Goal: Use online tool/utility: Utilize a website feature to perform a specific function

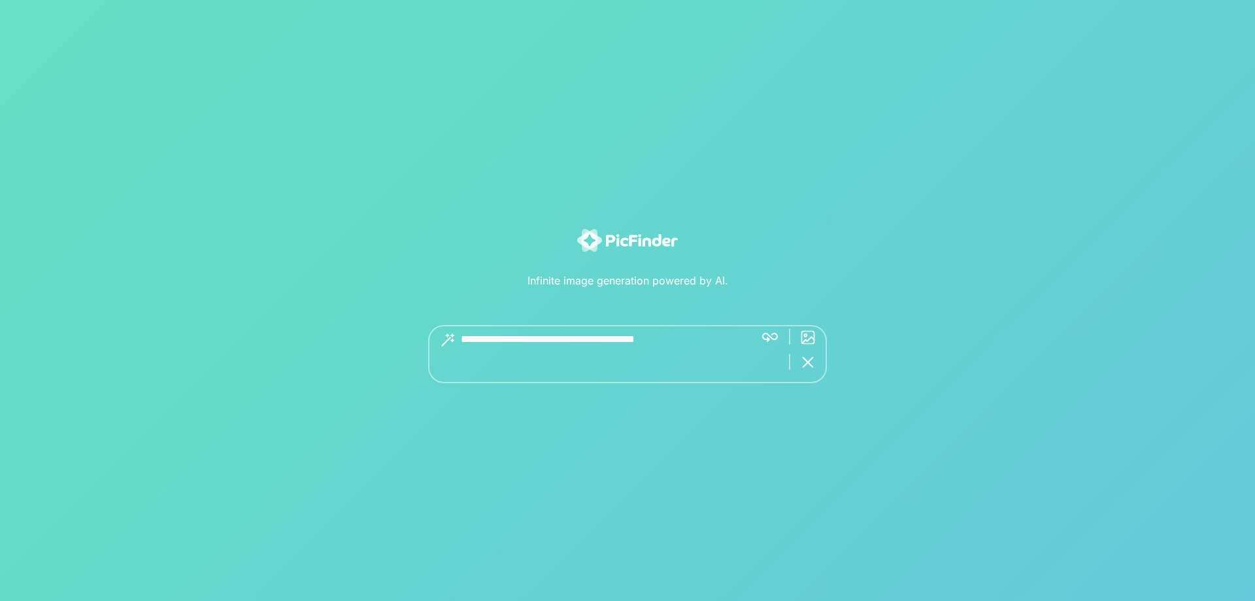
paste textarea "**********"
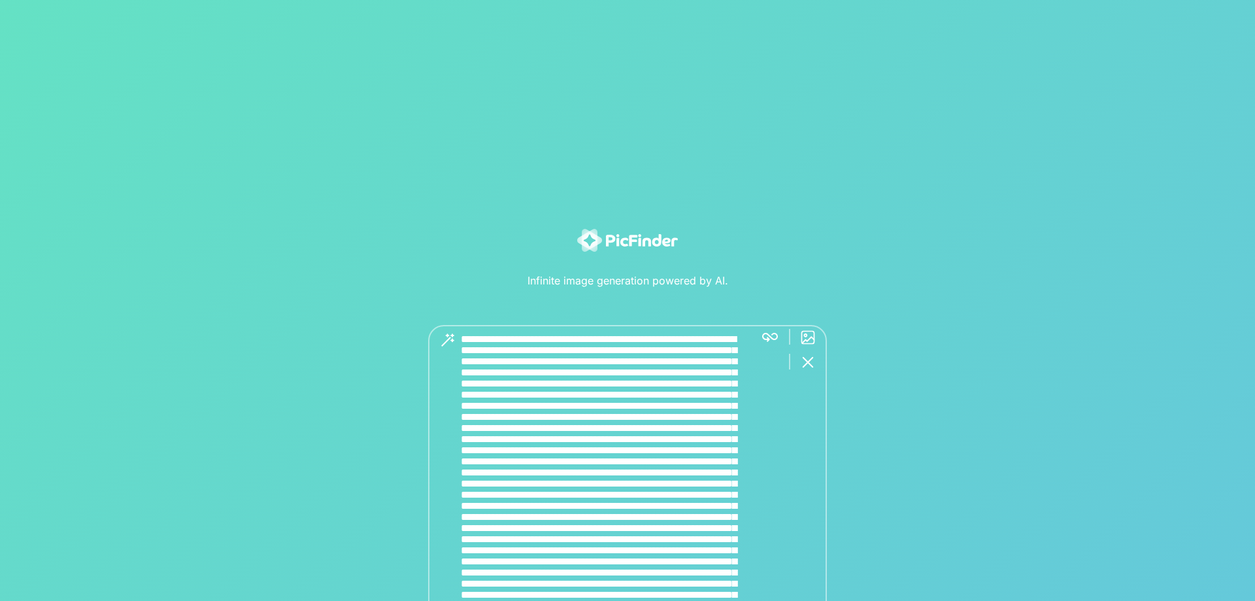
type textarea "**********"
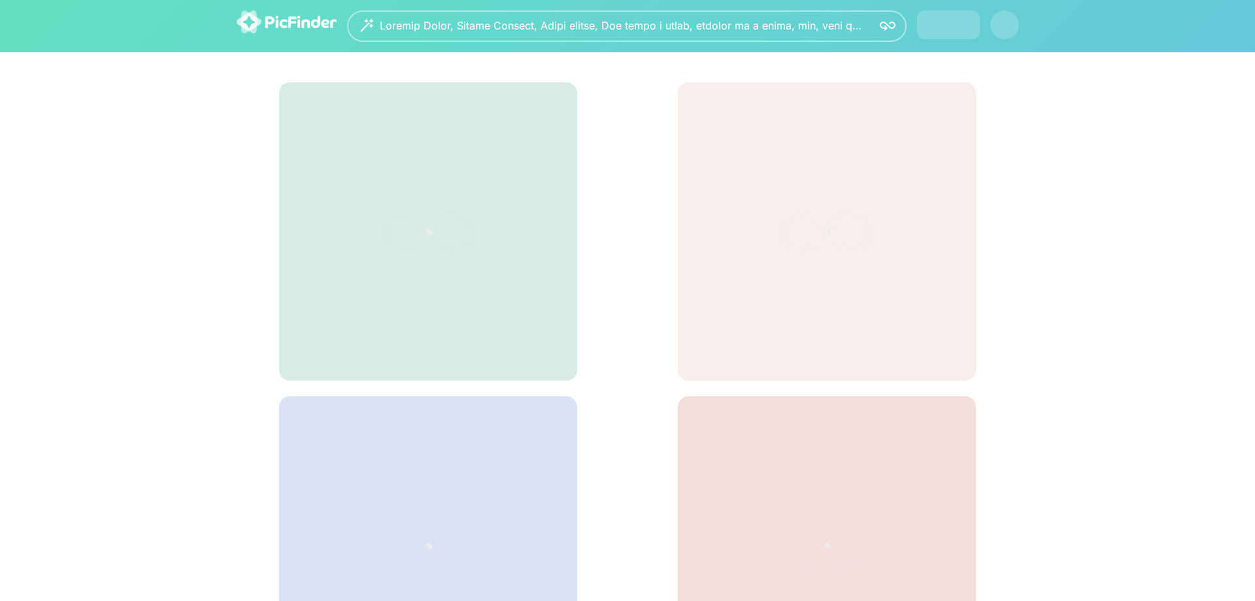
click at [767, 52] on div at bounding box center [627, 26] width 1255 height 52
click at [935, 26] on div "Settings" at bounding box center [949, 25] width 35 height 11
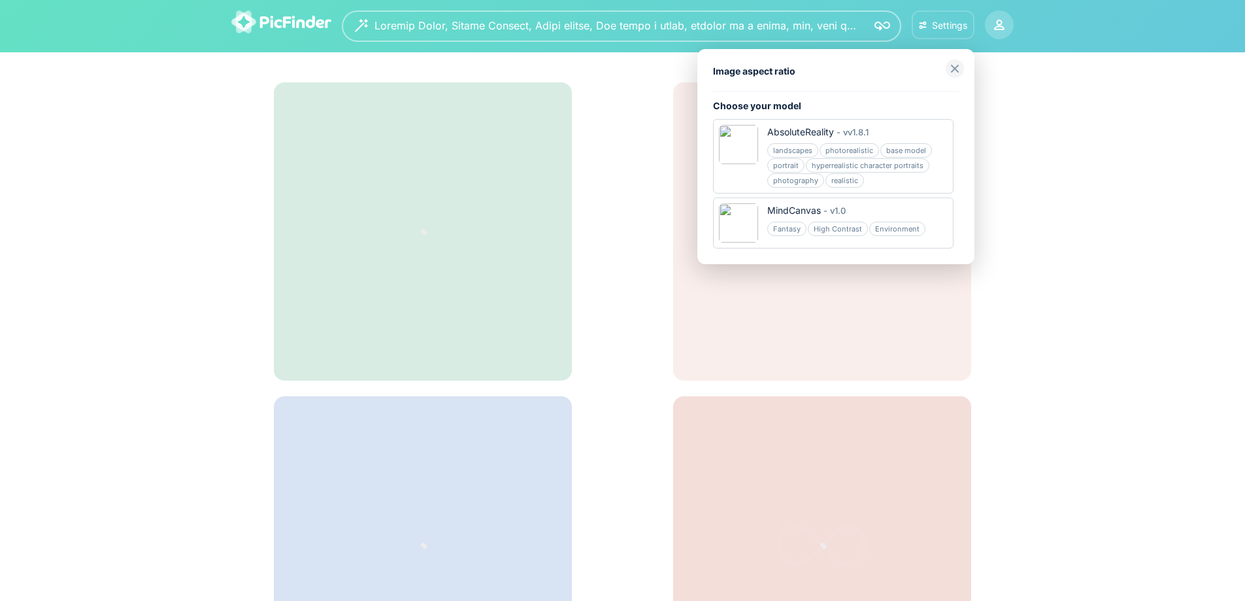
click at [954, 69] on img at bounding box center [955, 68] width 18 height 18
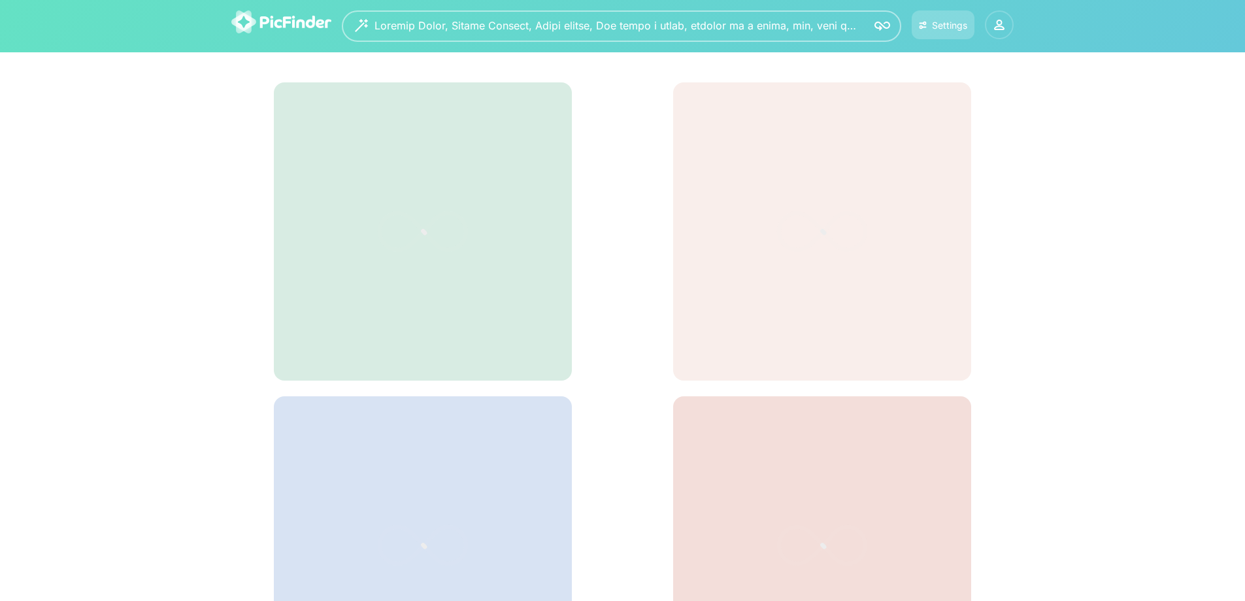
click at [998, 27] on icon at bounding box center [999, 27] width 9 height 3
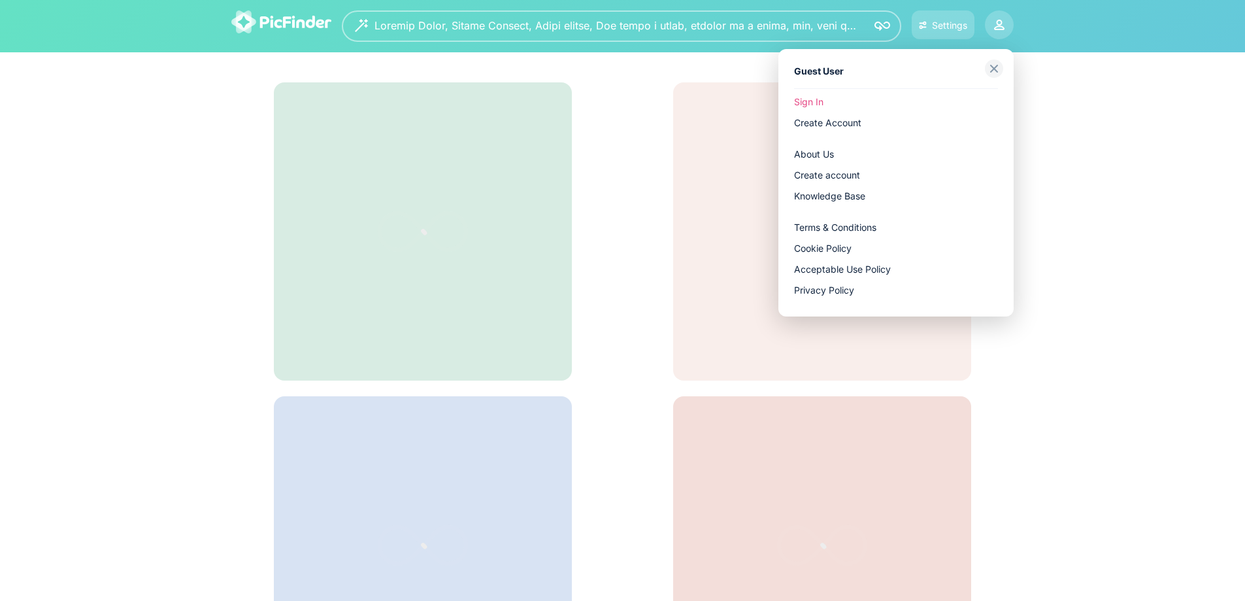
click at [1141, 240] on div at bounding box center [622, 300] width 1245 height 601
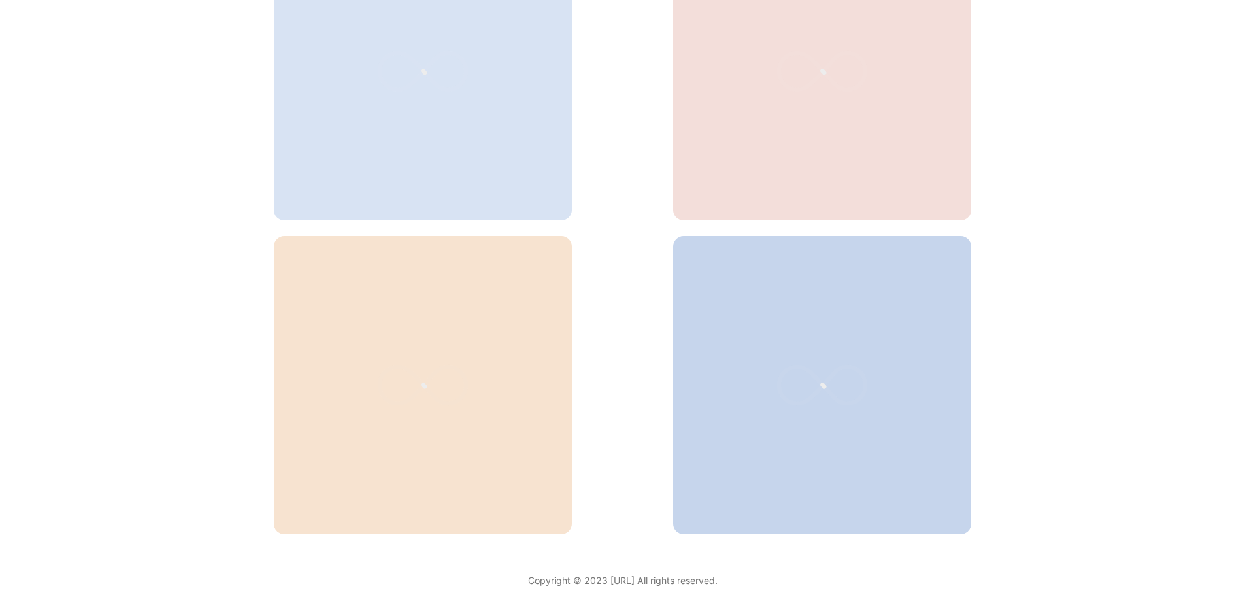
scroll to position [481, 0]
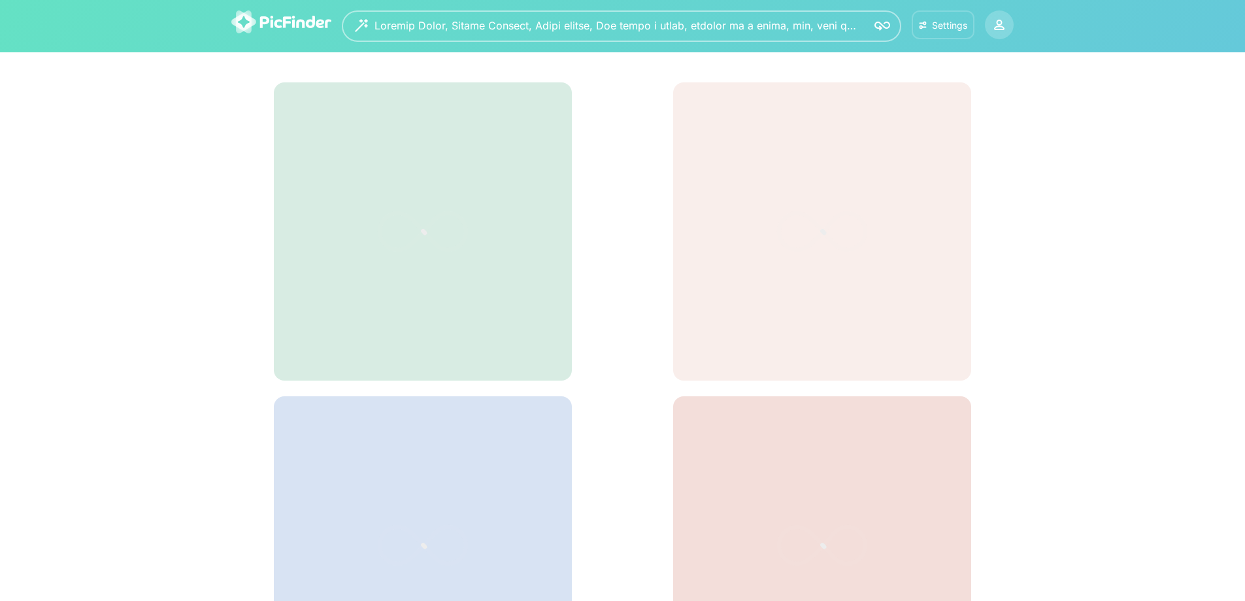
click at [931, 30] on div "Settings" at bounding box center [943, 25] width 52 height 11
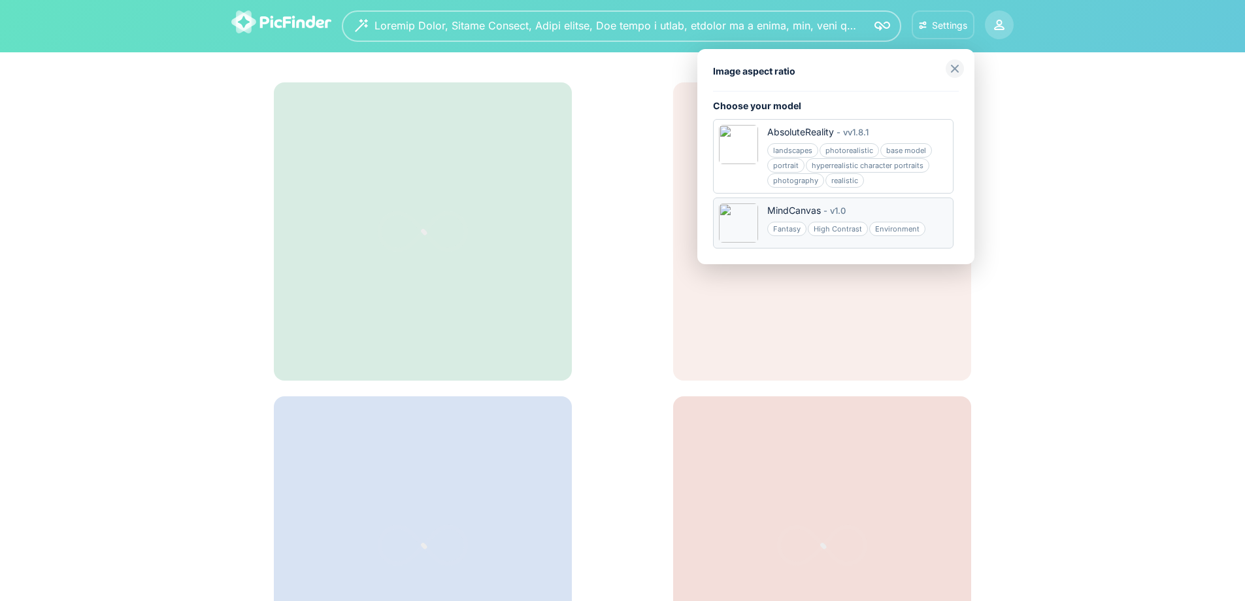
click at [822, 207] on div "-" at bounding box center [825, 210] width 9 height 13
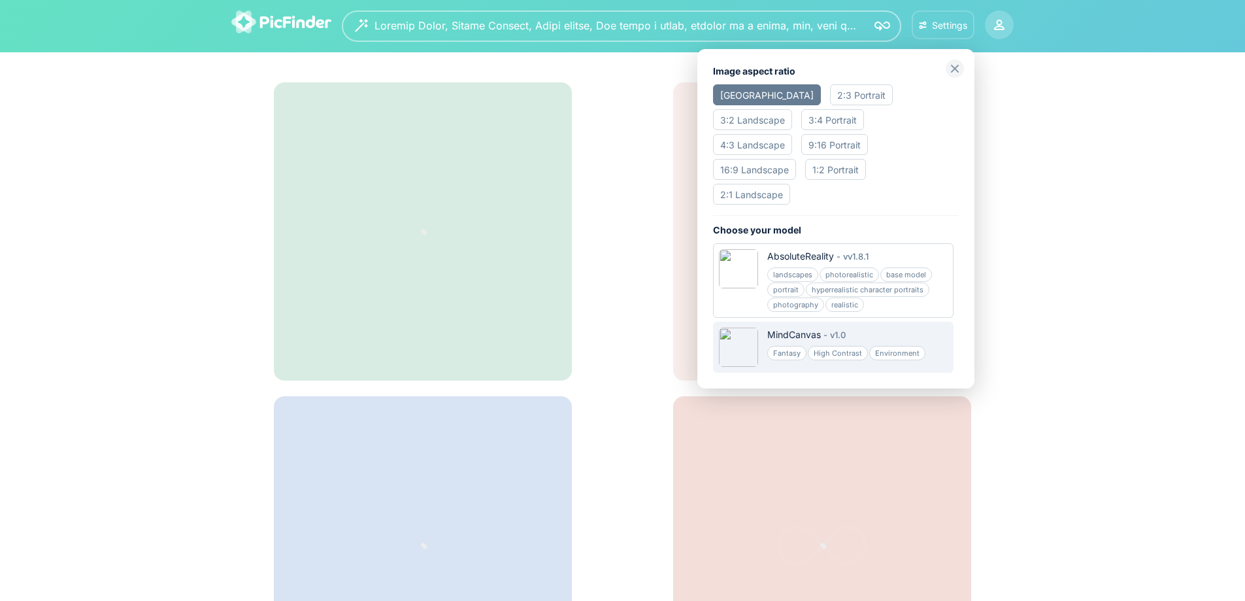
click at [766, 159] on div "16:9 Landscape" at bounding box center [754, 169] width 83 height 21
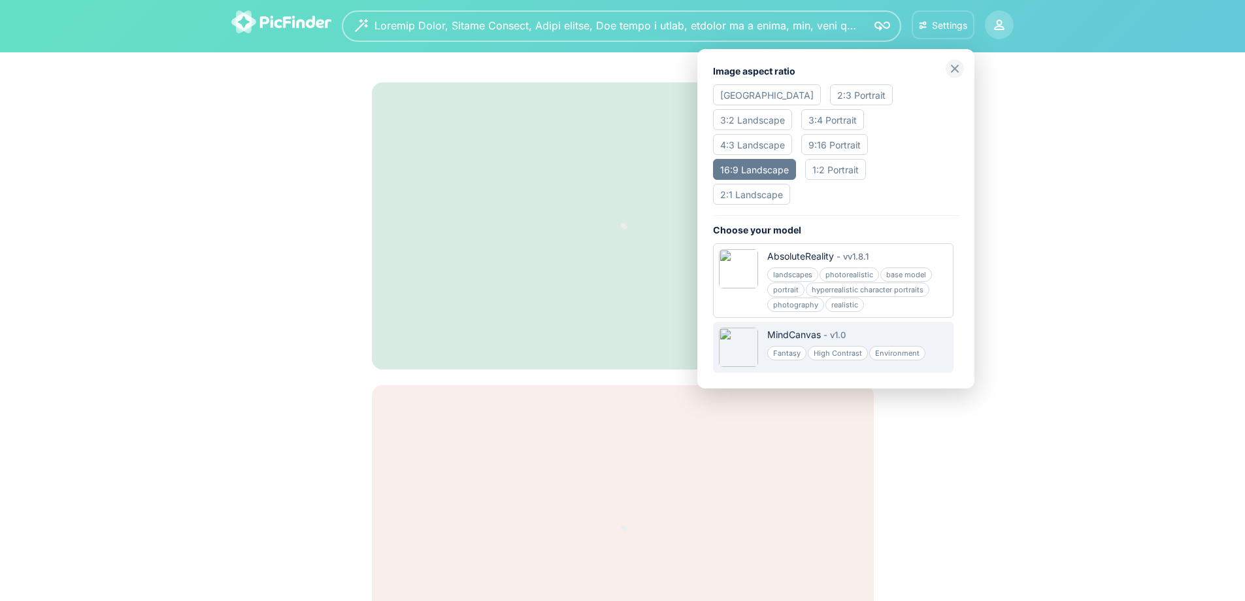
click at [241, 141] on div at bounding box center [622, 300] width 1245 height 601
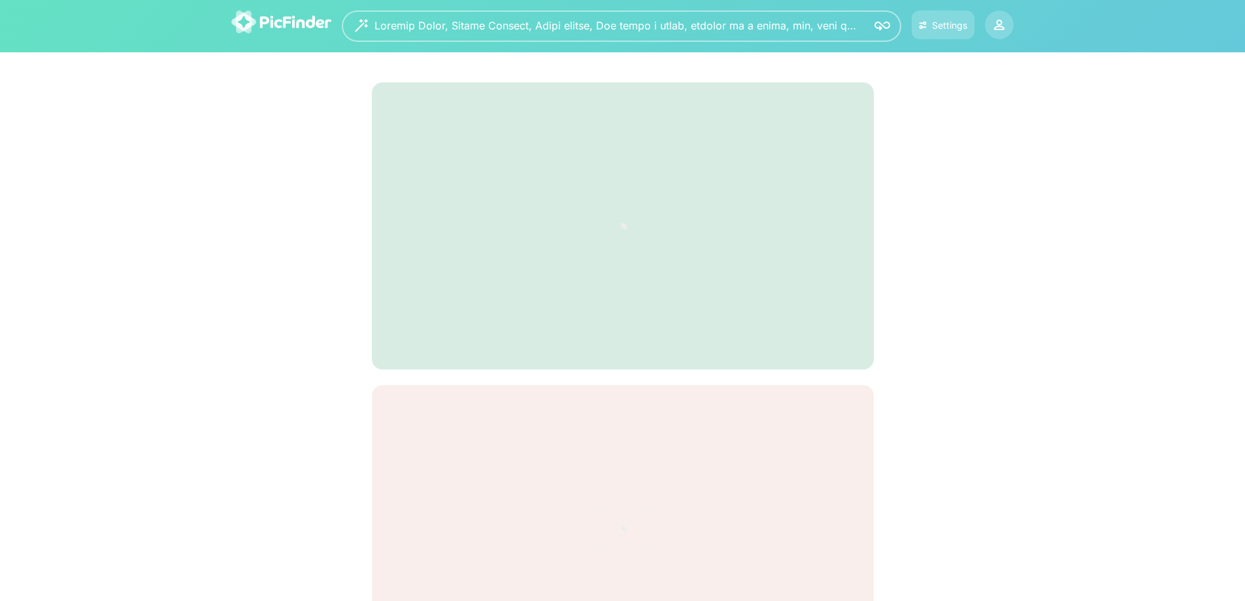
drag, startPoint x: 534, startPoint y: 600, endPoint x: 409, endPoint y: 566, distance: 130.0
click at [409, 566] on div at bounding box center [623, 528] width 502 height 287
click at [692, 25] on textarea at bounding box center [616, 25] width 482 height 31
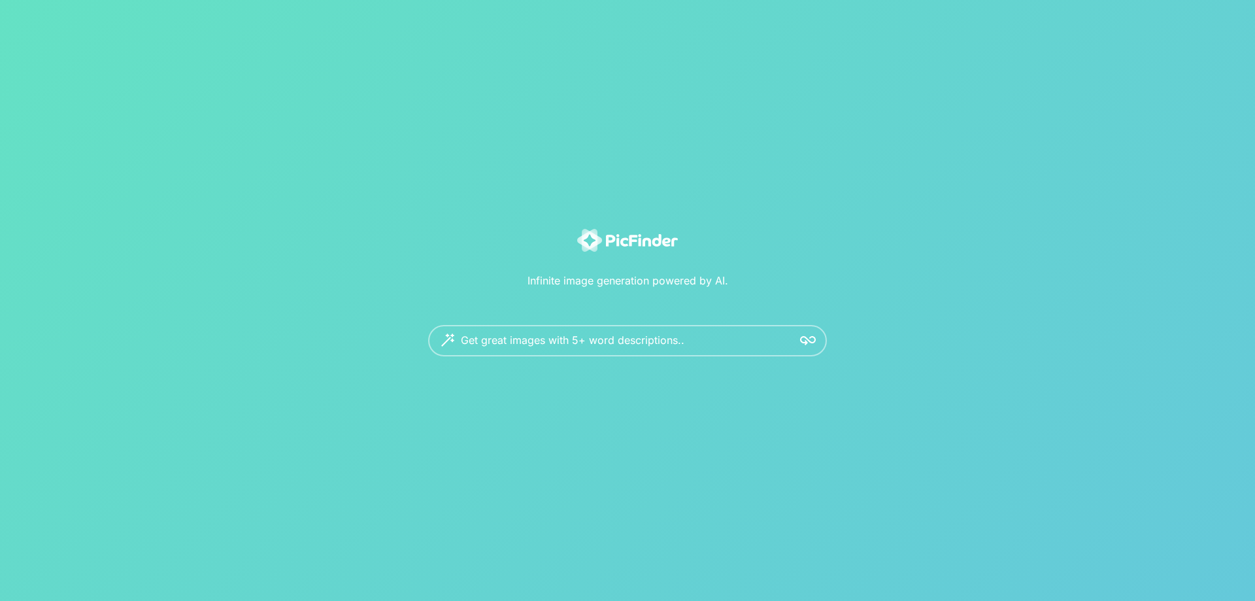
click at [772, 341] on div "Get great images with 5+ word descriptions.." at bounding box center [627, 340] width 399 height 31
click at [804, 338] on img at bounding box center [808, 341] width 16 height 16
click at [807, 343] on img at bounding box center [808, 341] width 16 height 16
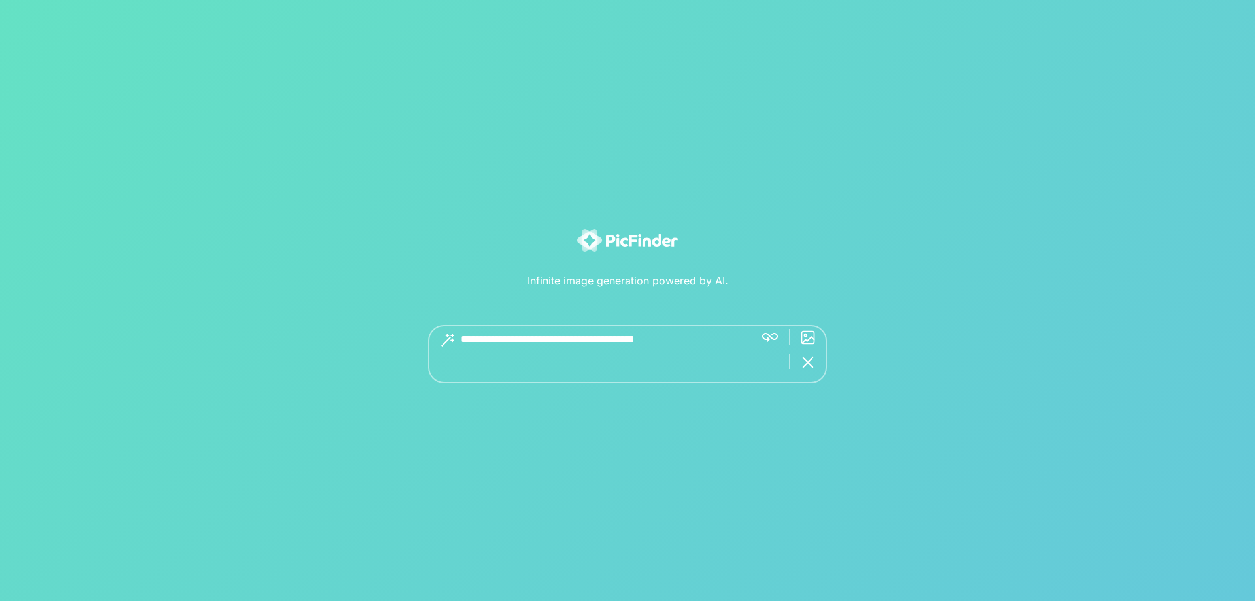
click at [745, 338] on div "Get great images with 5+ word descriptions.." at bounding box center [627, 354] width 399 height 58
drag, startPoint x: 745, startPoint y: 338, endPoint x: 692, endPoint y: 373, distance: 63.3
click at [692, 373] on div "Infinite image generation powered by AI. Get great images with 5+ word descript…" at bounding box center [627, 300] width 1255 height 601
click at [694, 346] on textarea at bounding box center [603, 354] width 284 height 58
click at [697, 335] on textarea at bounding box center [603, 354] width 284 height 58
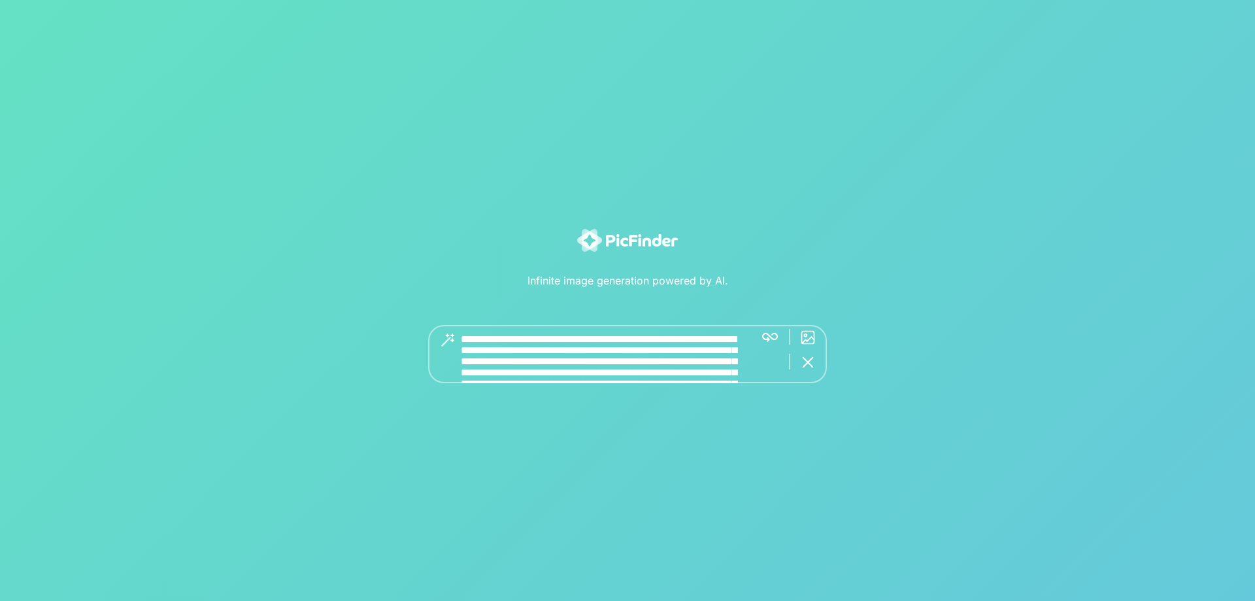
scroll to position [5, 0]
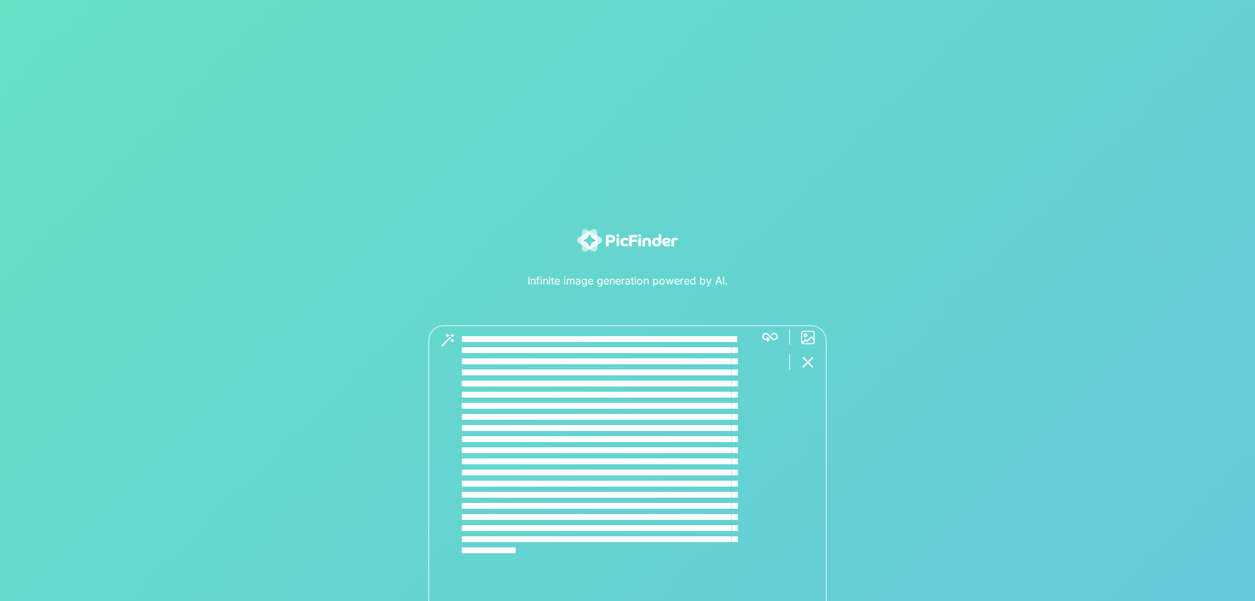
type textarea "**********"
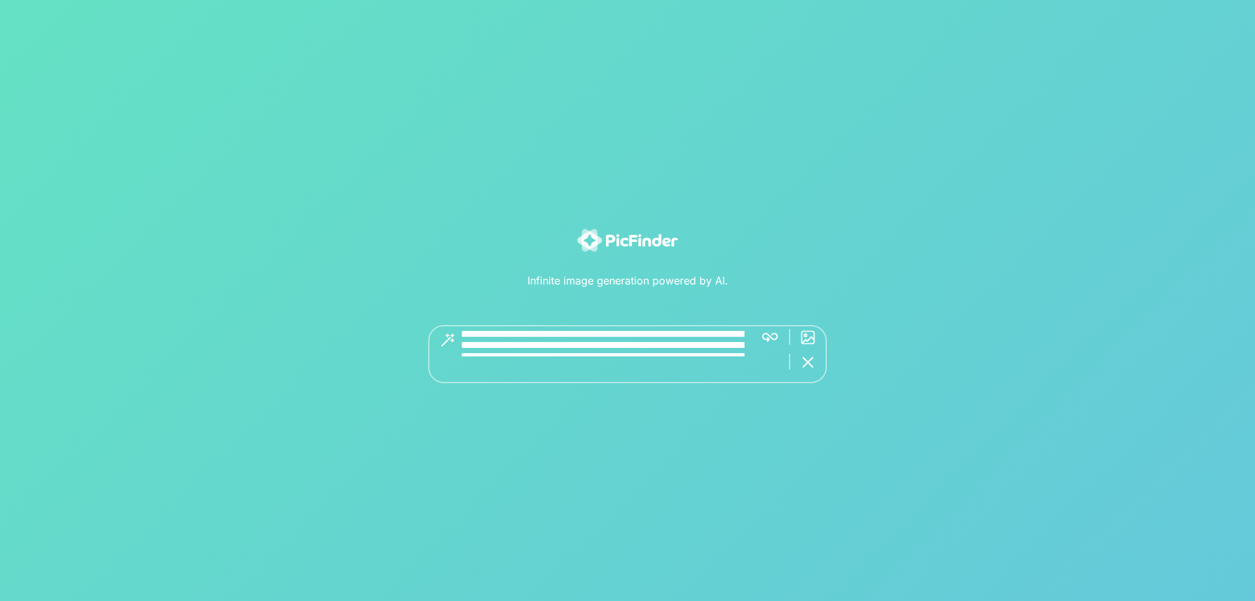
scroll to position [0, 0]
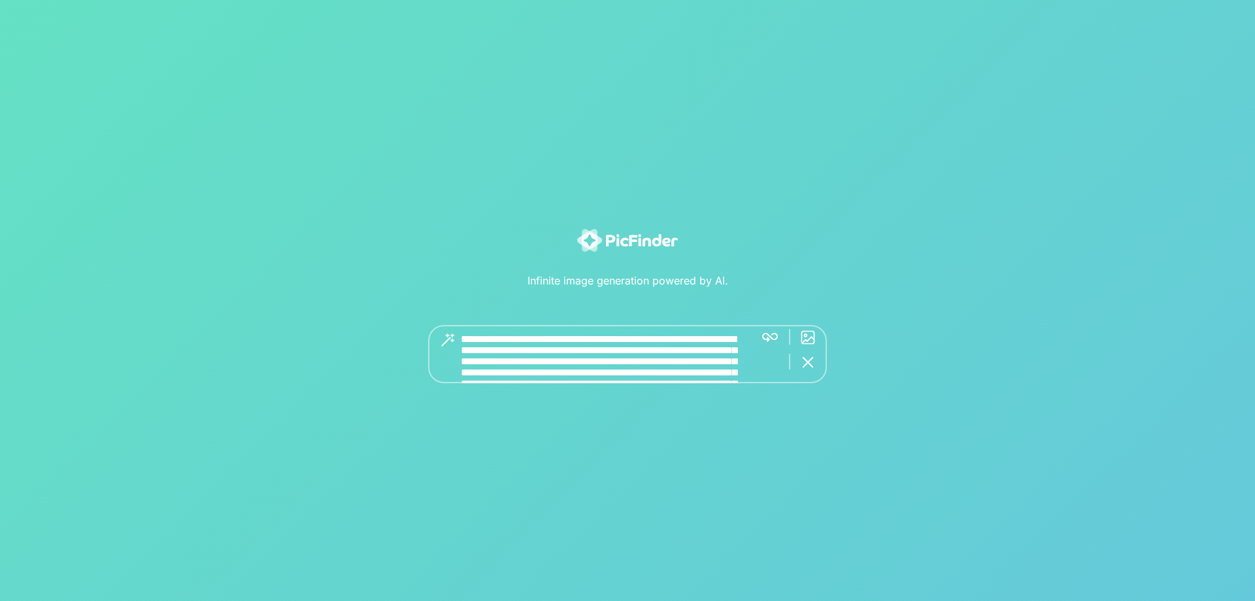
click at [690, 345] on textarea at bounding box center [603, 354] width 284 height 58
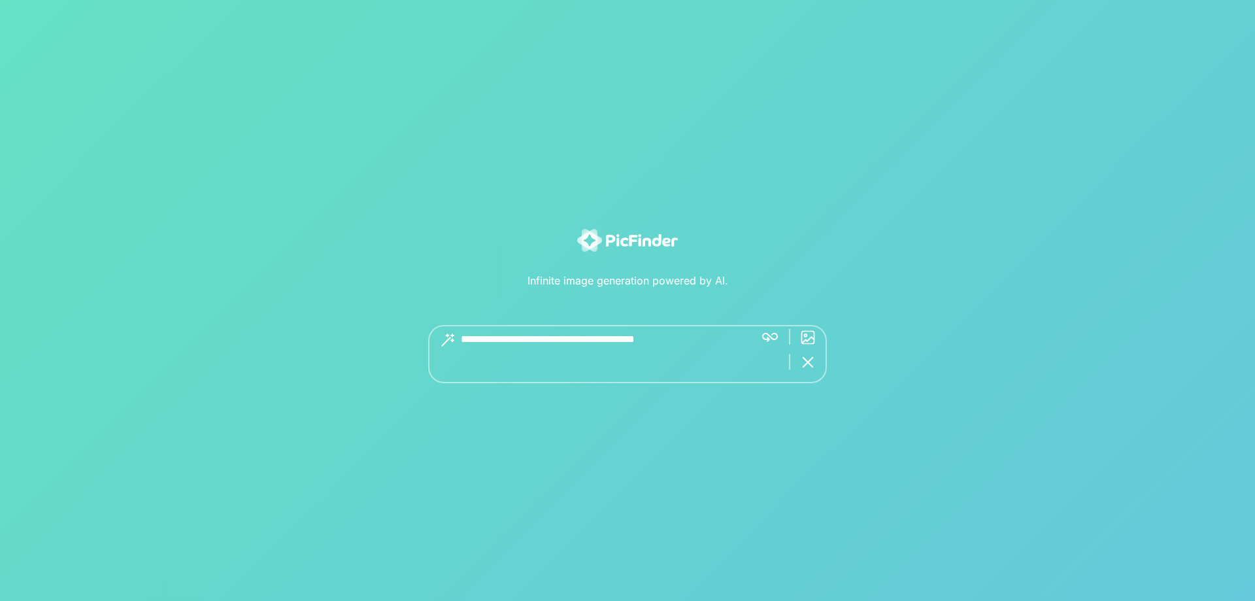
paste textarea "**********"
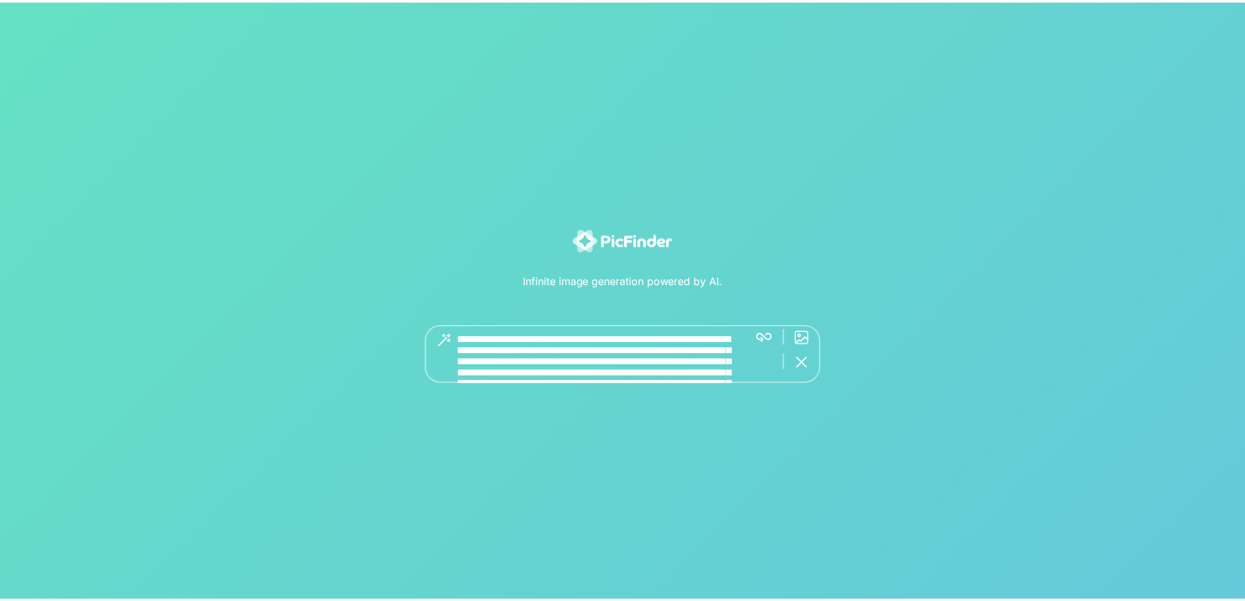
scroll to position [5, 0]
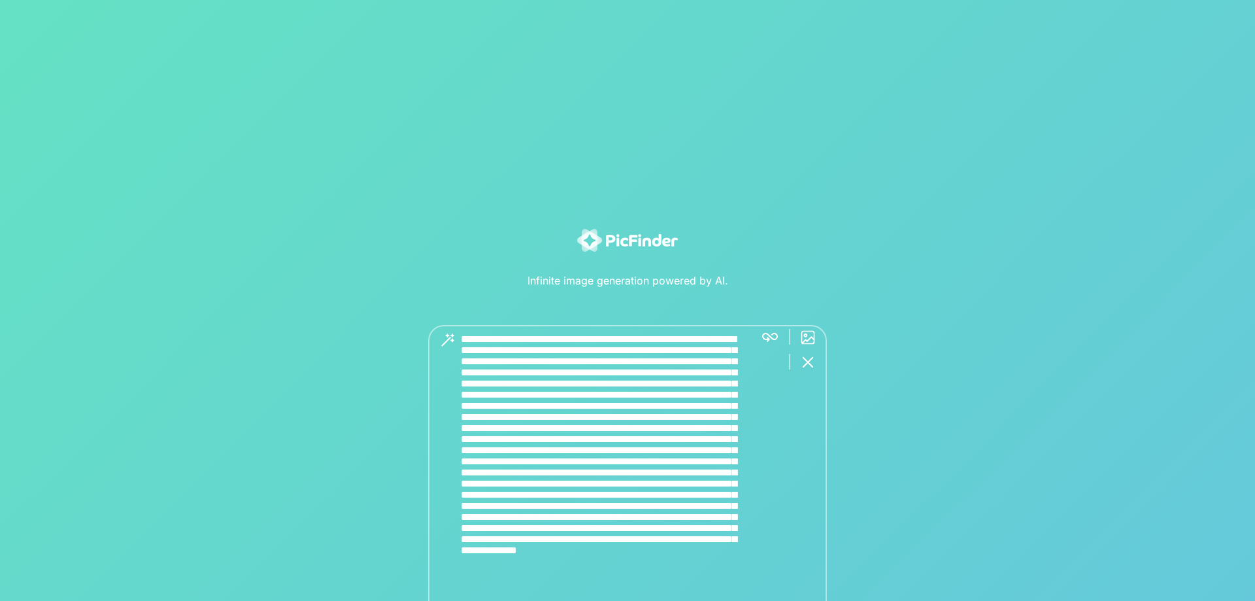
type textarea "**********"
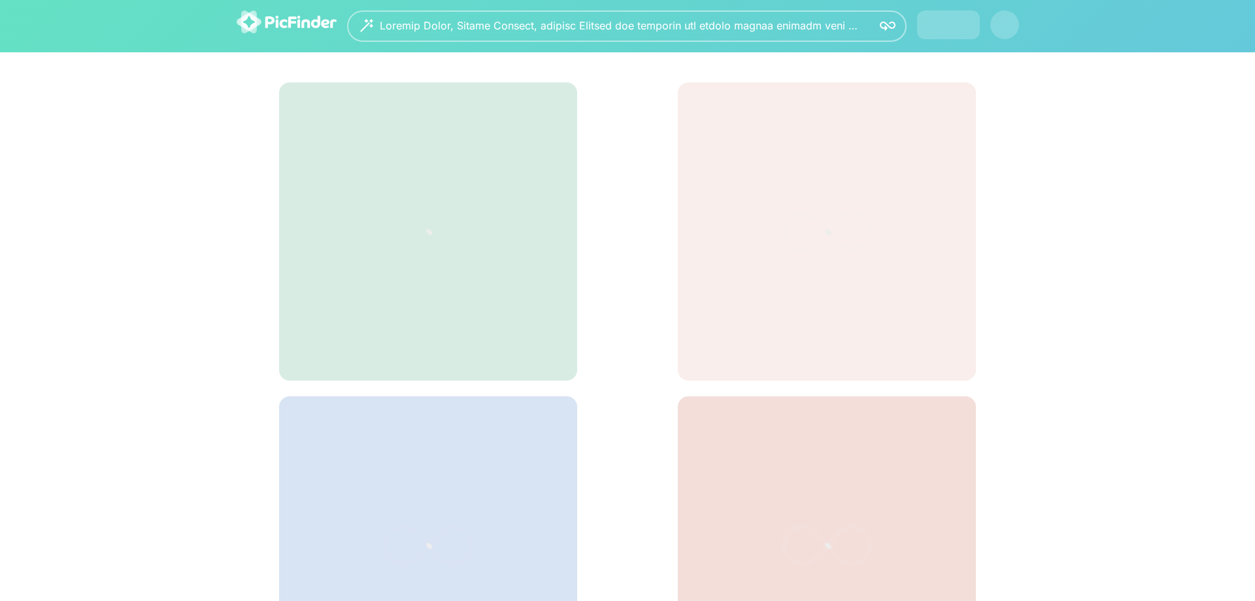
click at [775, 52] on div at bounding box center [627, 26] width 1255 height 52
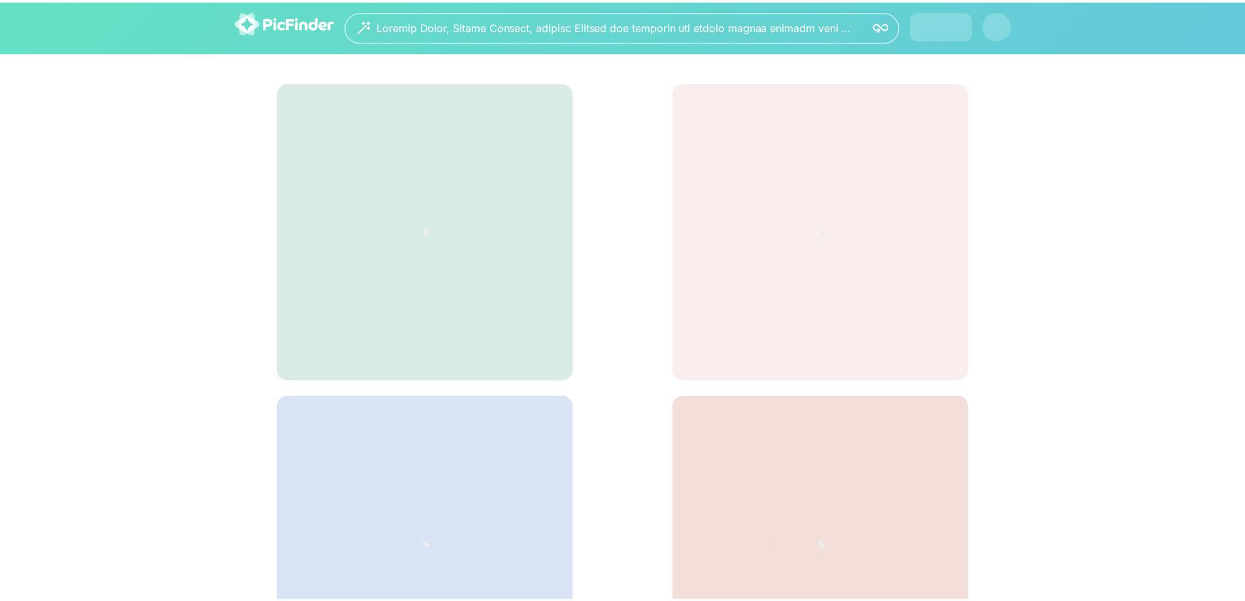
scroll to position [0, 0]
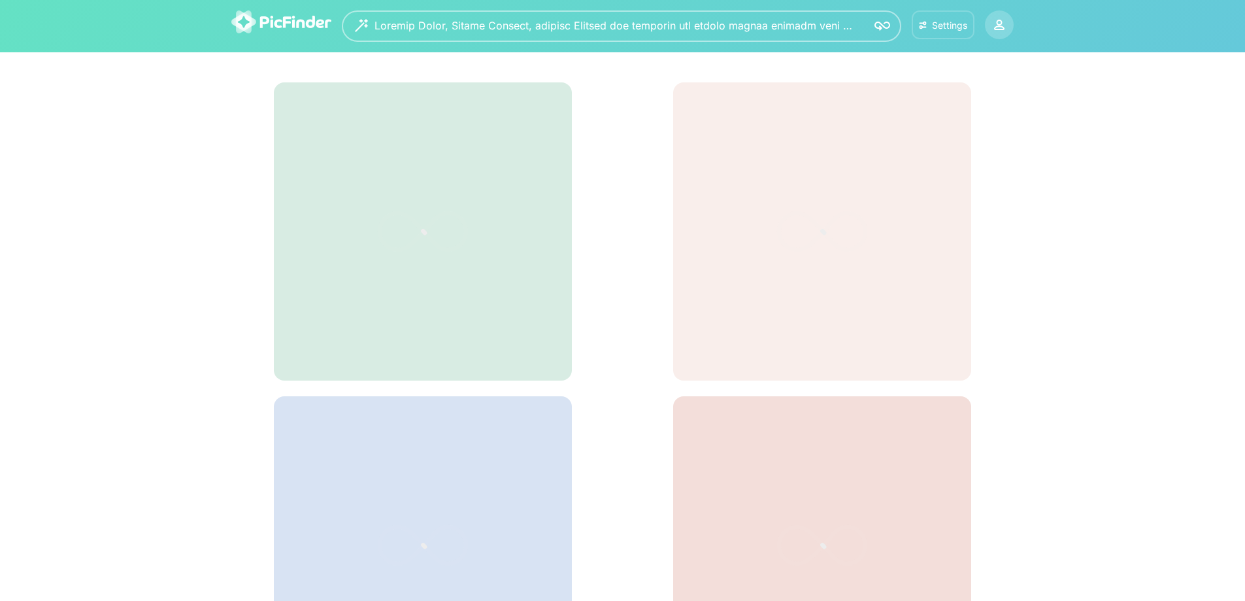
click at [929, 30] on div "Settings" at bounding box center [943, 25] width 52 height 11
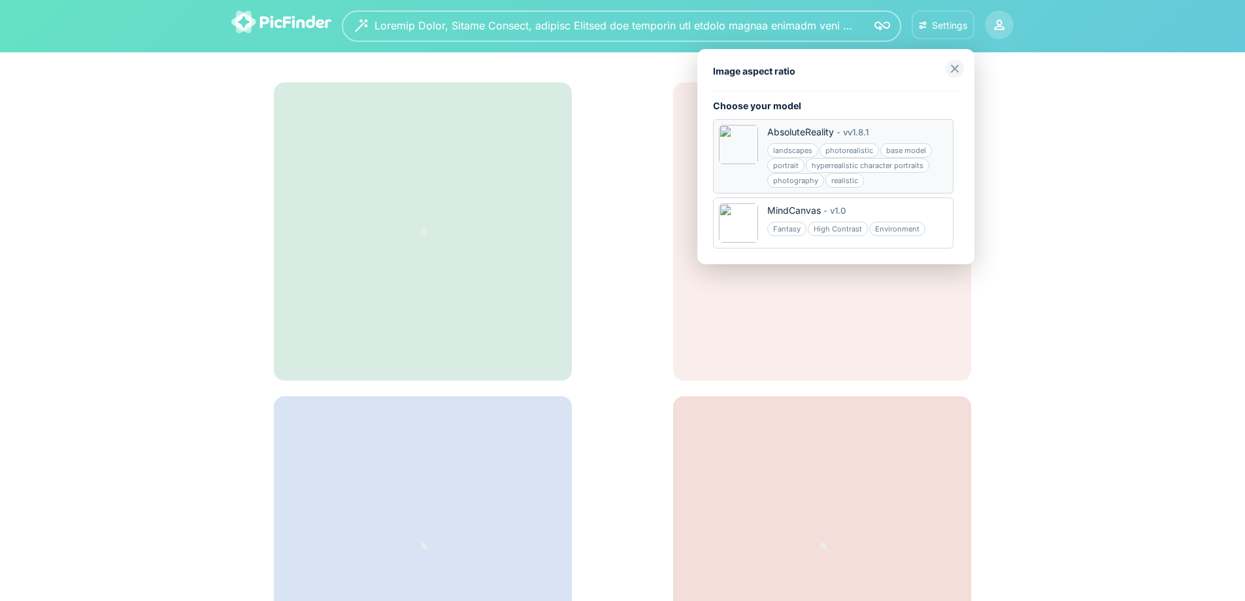
click at [805, 133] on div "AbsoluteReality" at bounding box center [800, 132] width 67 height 13
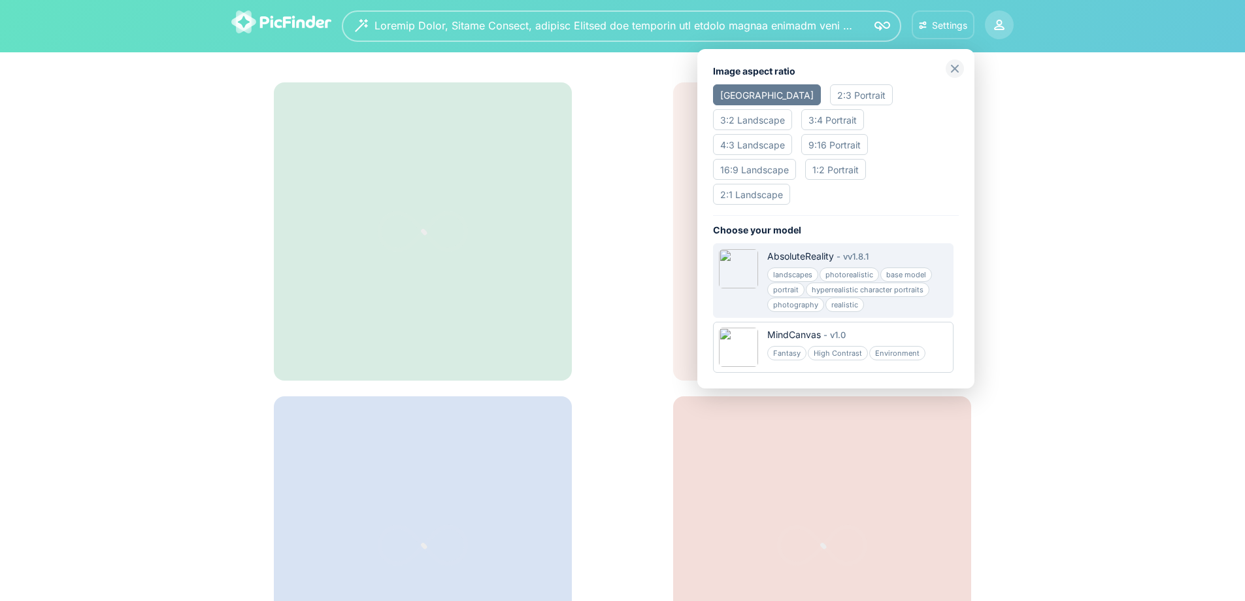
click at [762, 159] on div "16:9 Landscape" at bounding box center [754, 169] width 83 height 21
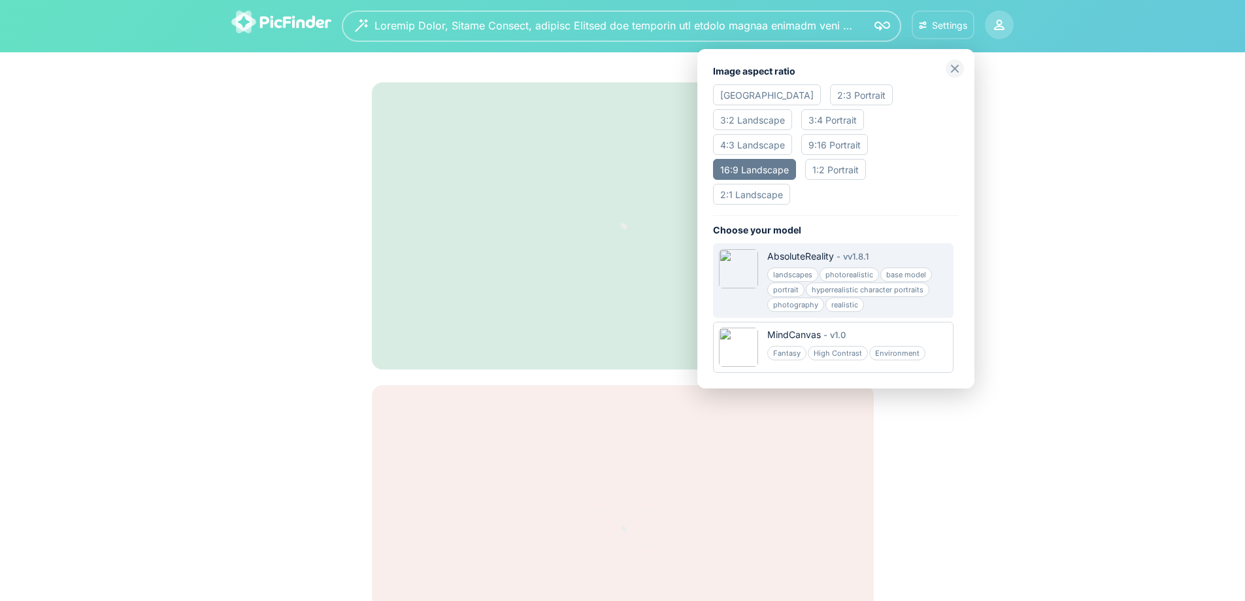
click at [1066, 256] on div at bounding box center [622, 300] width 1245 height 601
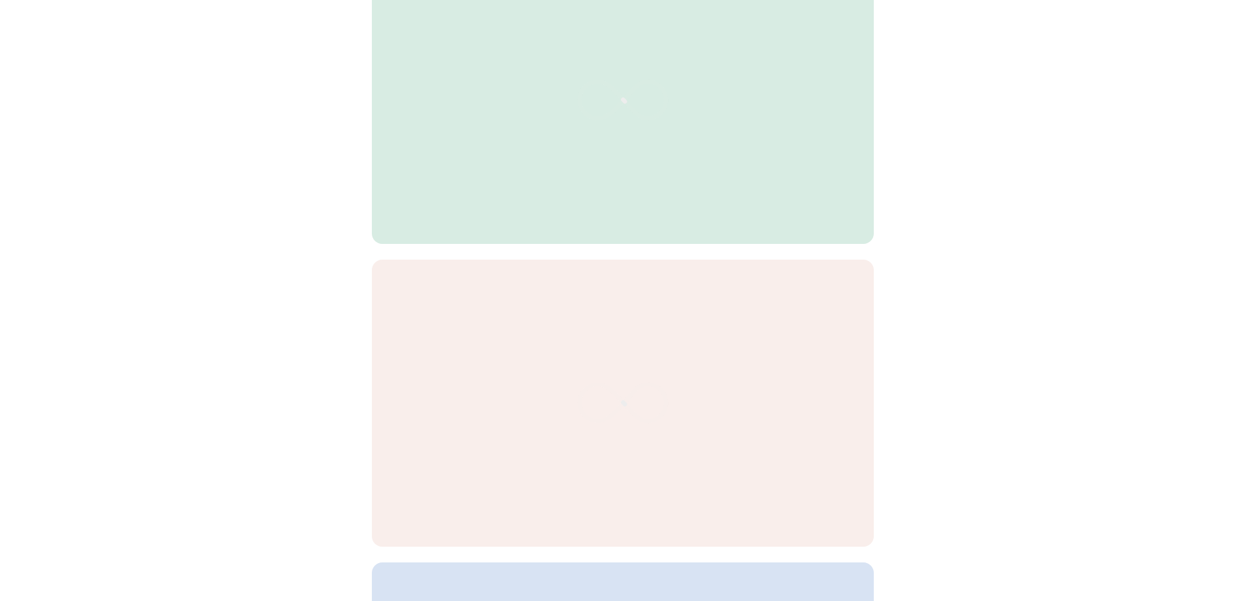
scroll to position [196, 0]
